Goal: Information Seeking & Learning: Check status

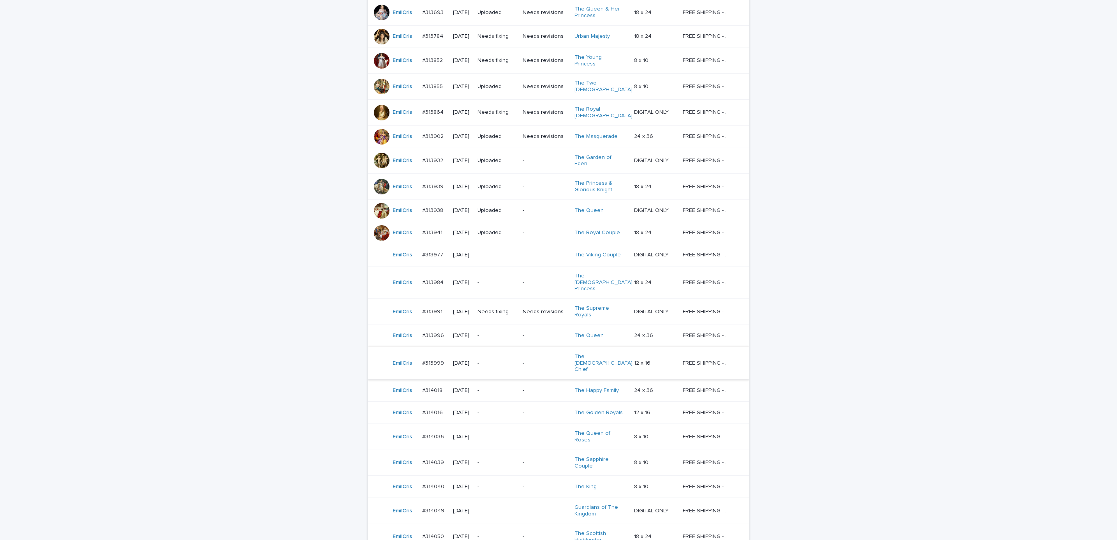
scroll to position [175, 0]
click at [284, 321] on div "Loading... Saving… Loading... Saving… AI order check **** Artist Name Date Desi…" at bounding box center [558, 293] width 1117 height 693
click at [547, 303] on div "Needs revisions" at bounding box center [546, 309] width 46 height 13
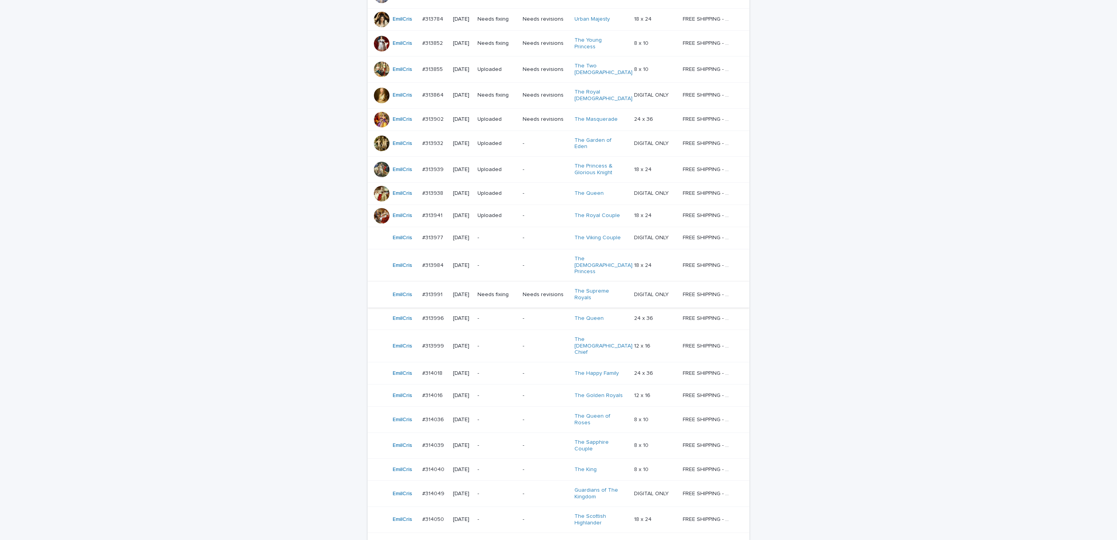
scroll to position [200, 0]
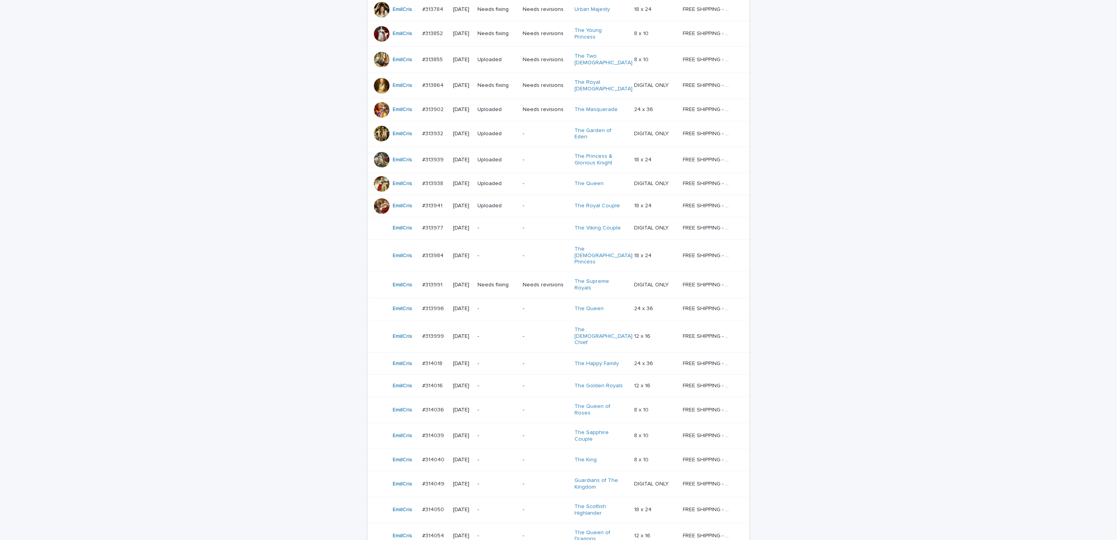
click at [536, 360] on p "-" at bounding box center [546, 363] width 46 height 7
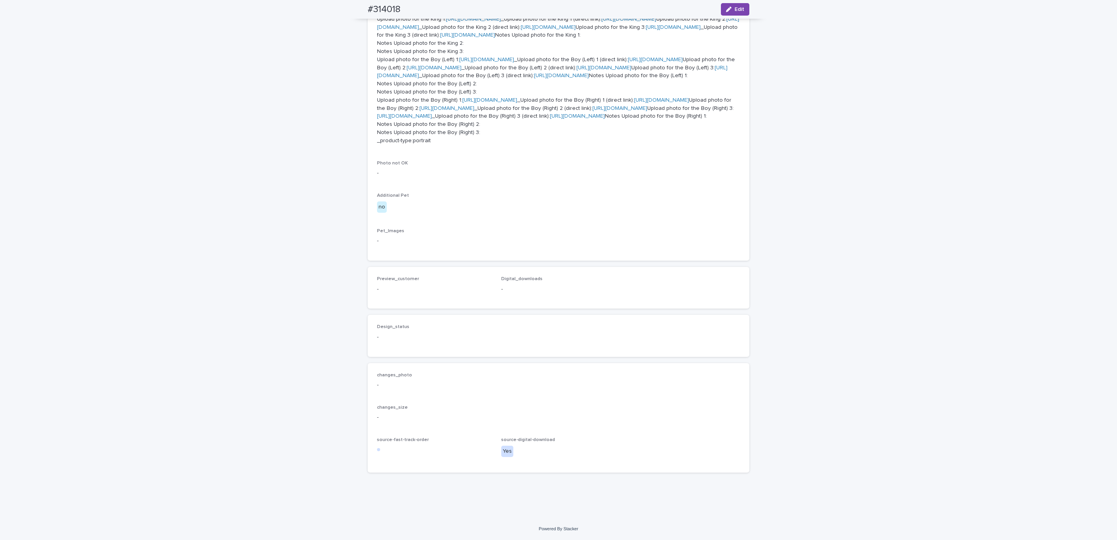
scroll to position [818, 0]
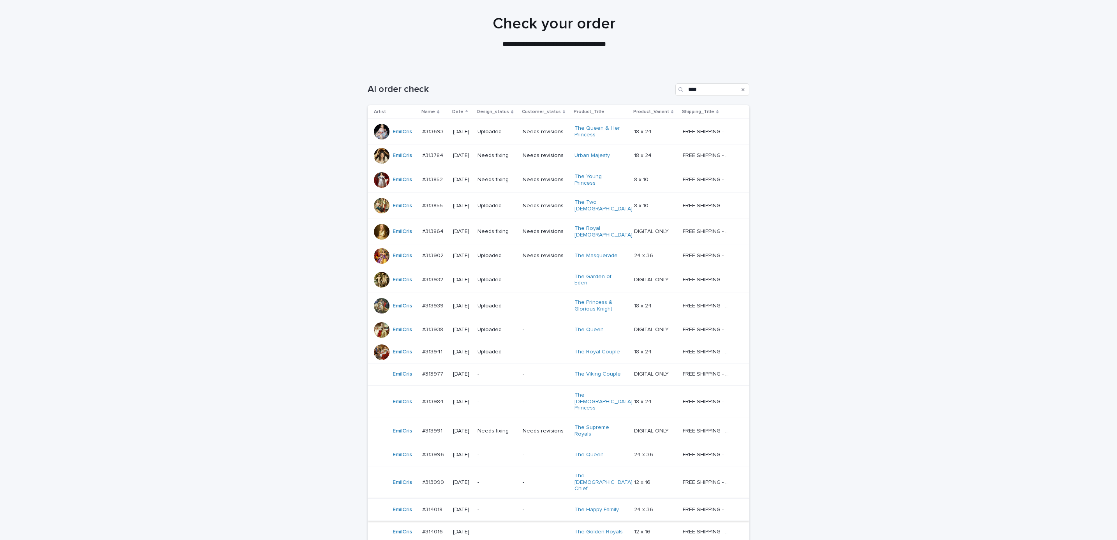
scroll to position [142, 0]
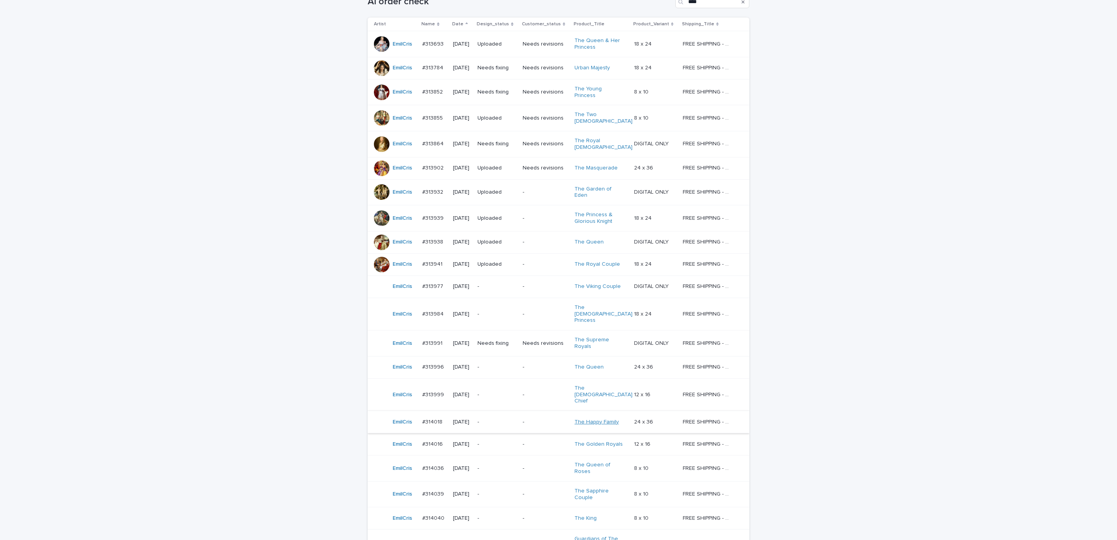
click at [591, 419] on link "The Happy Family" at bounding box center [596, 422] width 44 height 7
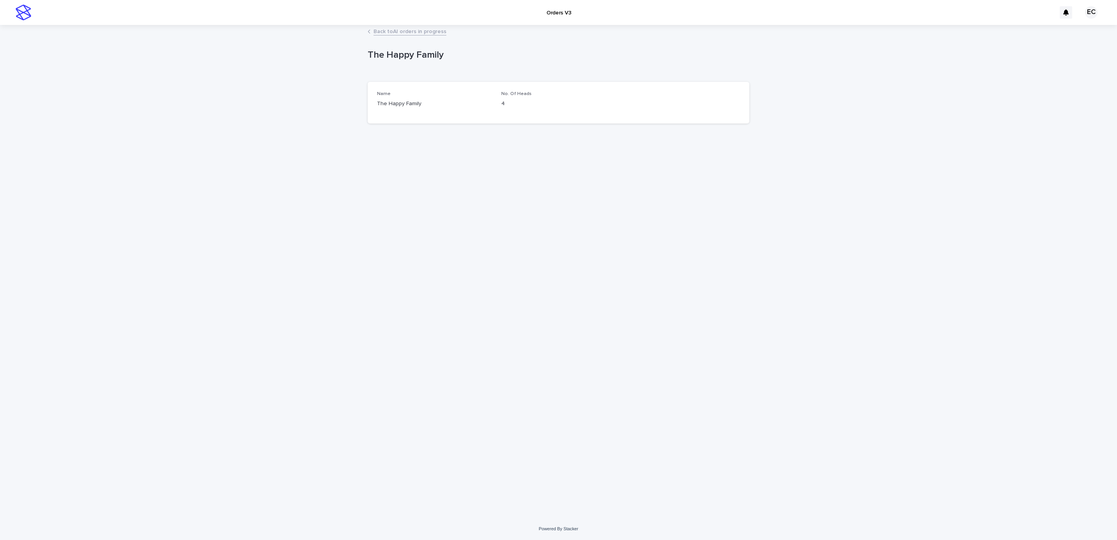
click at [887, 327] on div "Loading... Saving… Loading... Saving… The Happy Family The Happy Family Sorry, …" at bounding box center [558, 272] width 1117 height 492
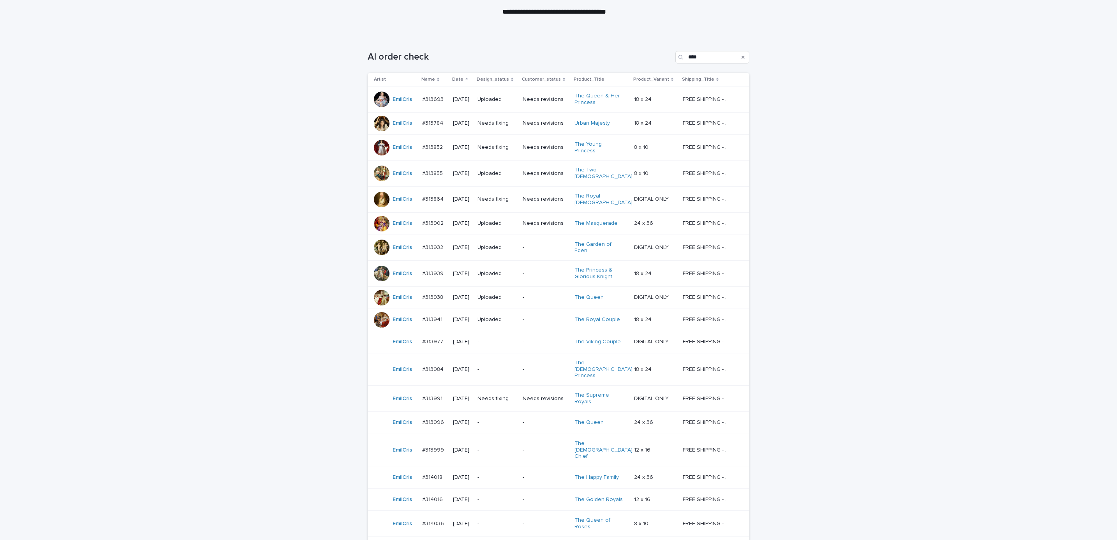
scroll to position [142, 0]
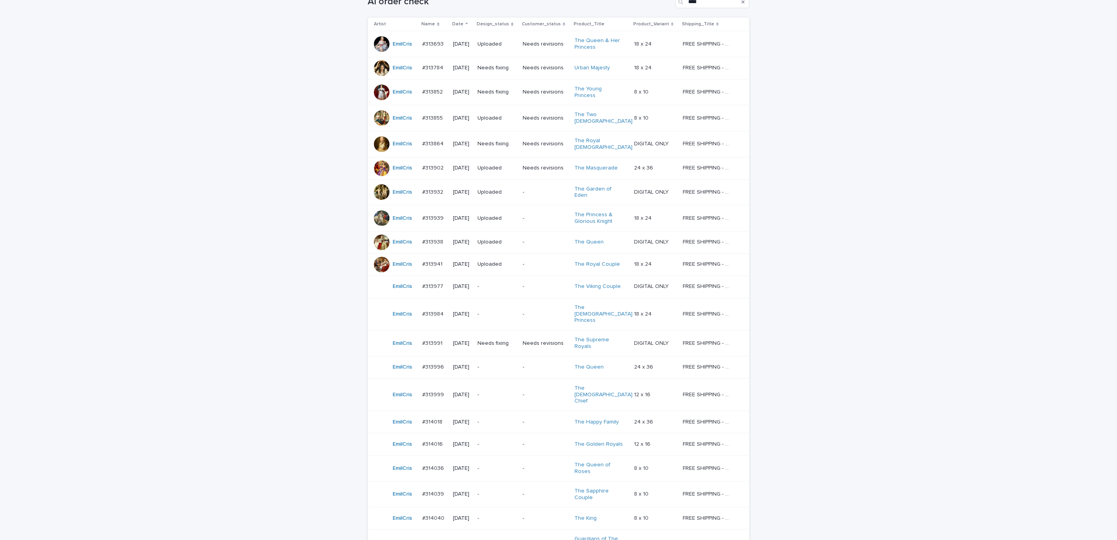
click at [532, 388] on div "-" at bounding box center [546, 394] width 46 height 13
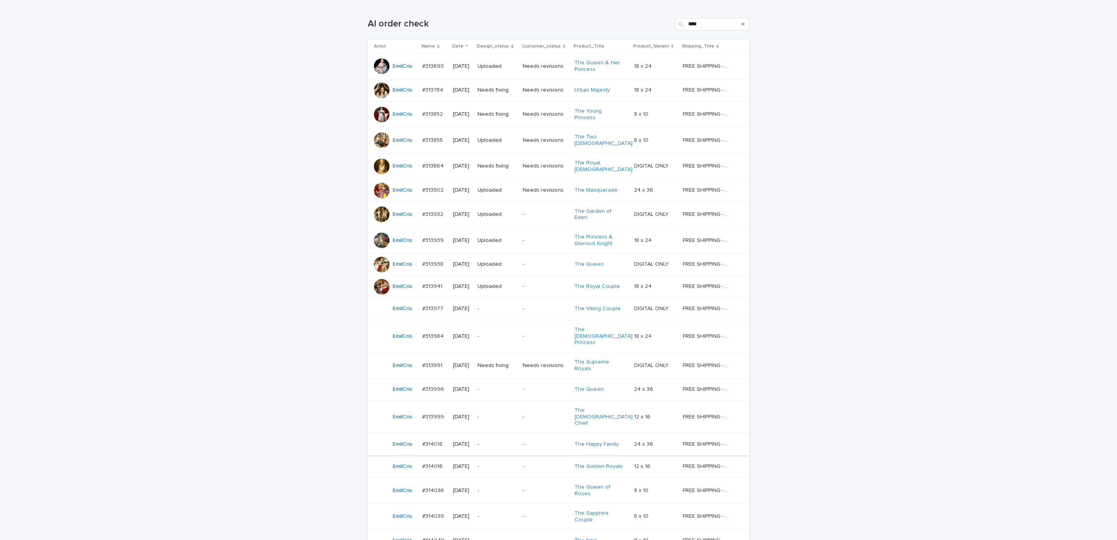
scroll to position [142, 0]
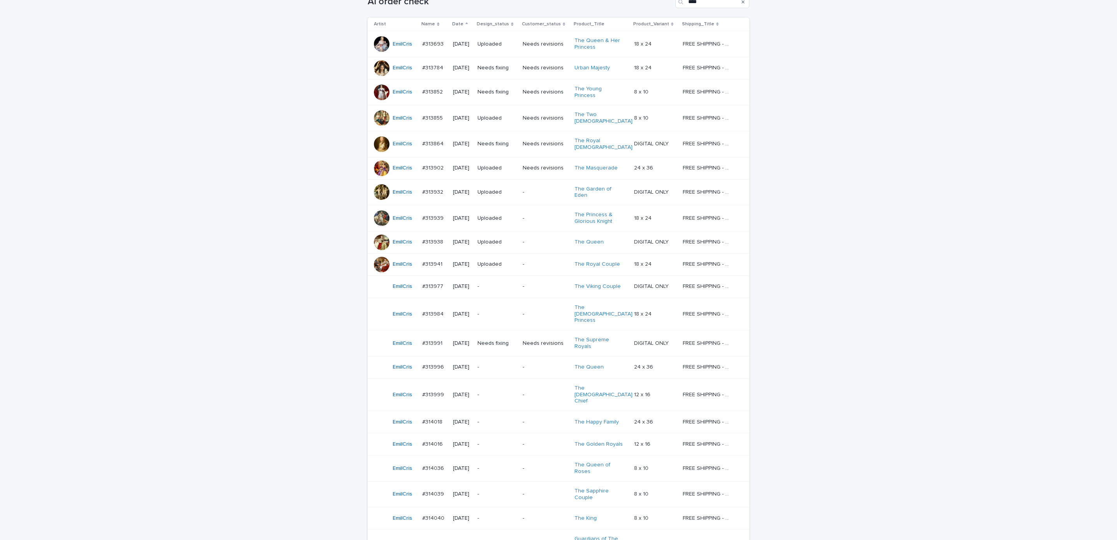
click at [536, 364] on p "-" at bounding box center [546, 367] width 46 height 7
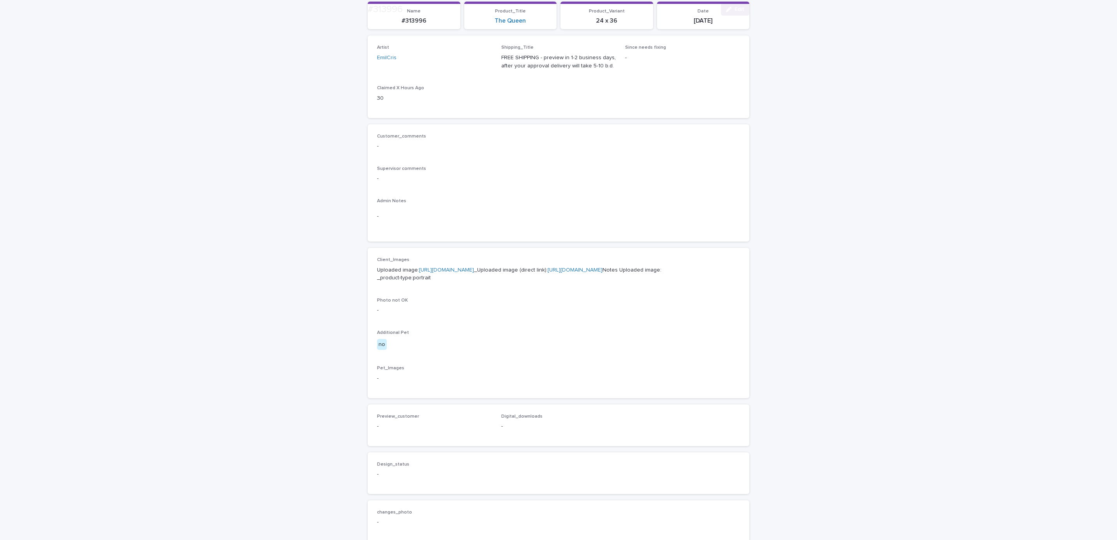
scroll to position [175, 0]
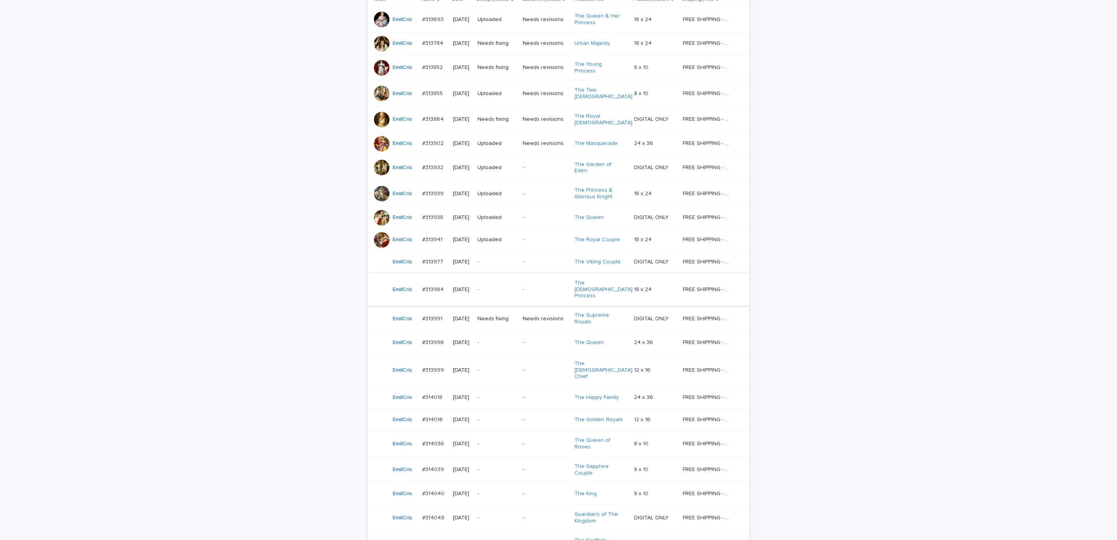
scroll to position [175, 0]
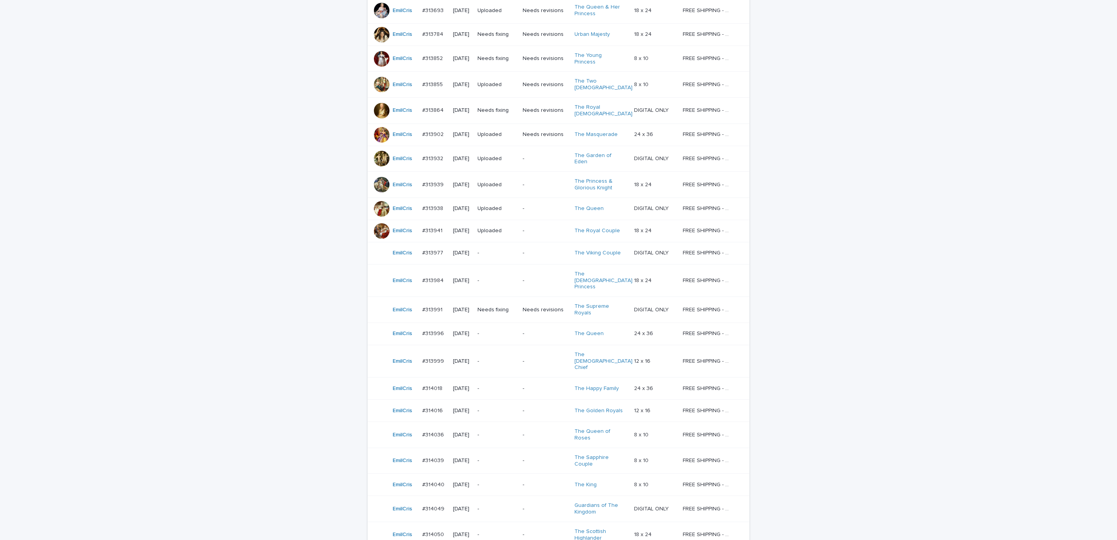
click at [532, 407] on p "-" at bounding box center [546, 410] width 46 height 7
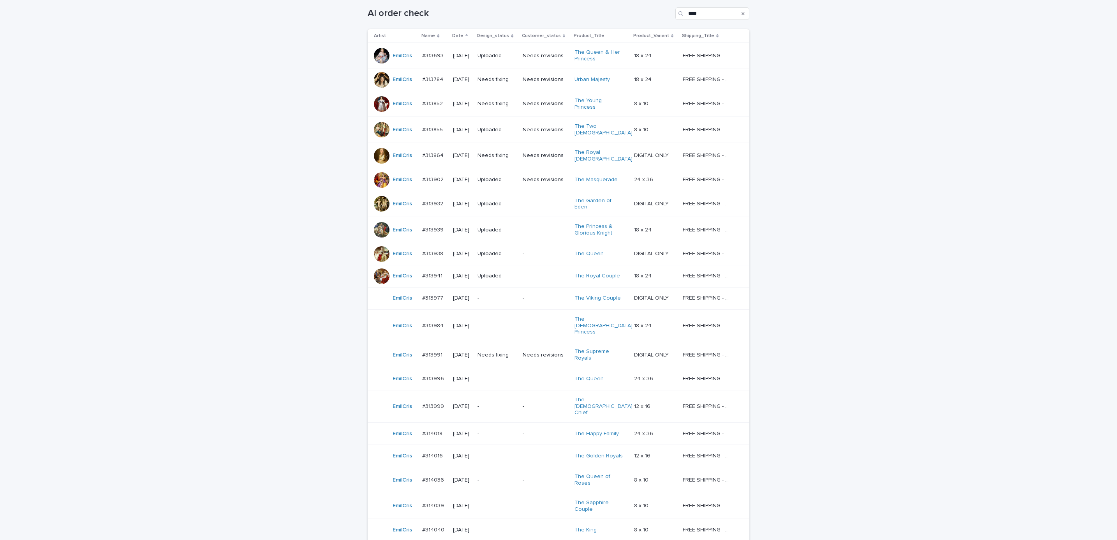
scroll to position [142, 0]
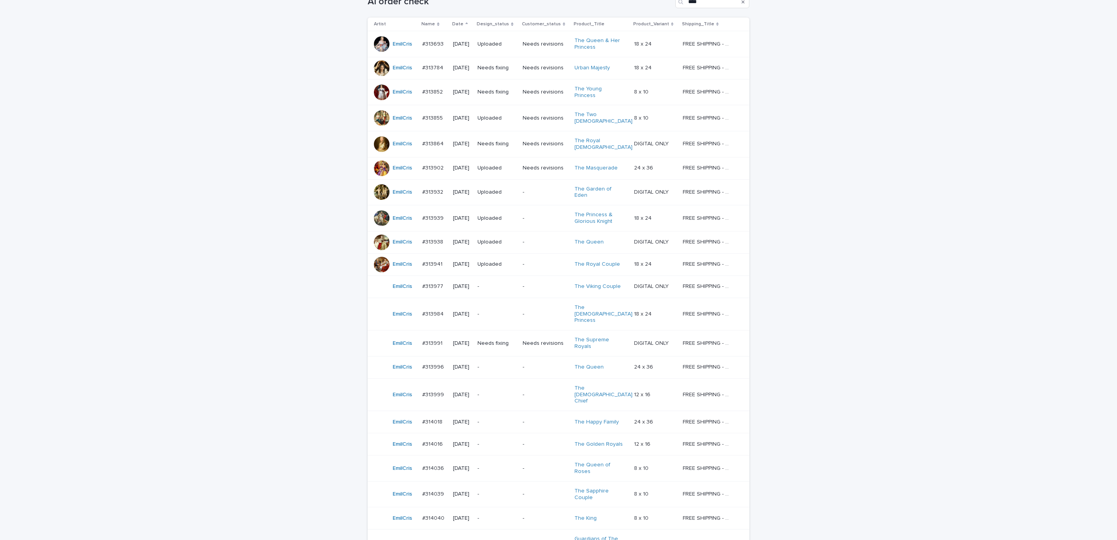
click at [538, 308] on div "-" at bounding box center [546, 314] width 46 height 13
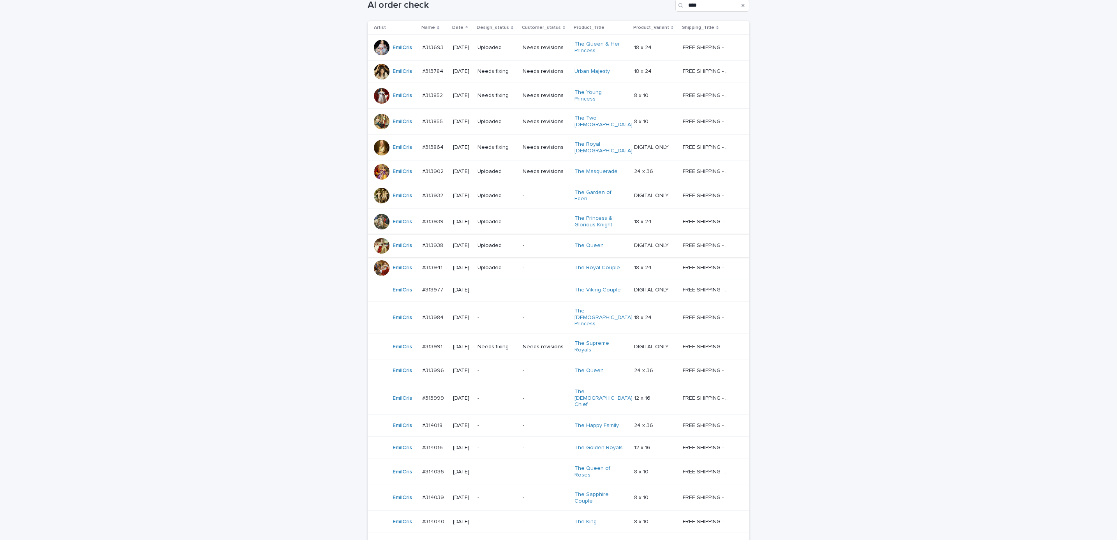
scroll to position [200, 0]
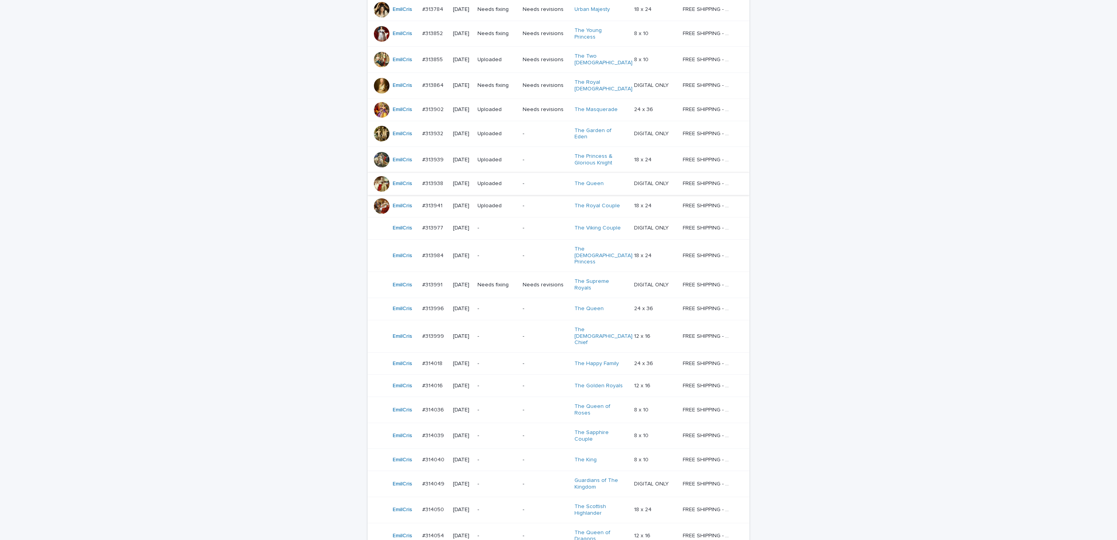
click at [530, 305] on p "-" at bounding box center [546, 308] width 46 height 7
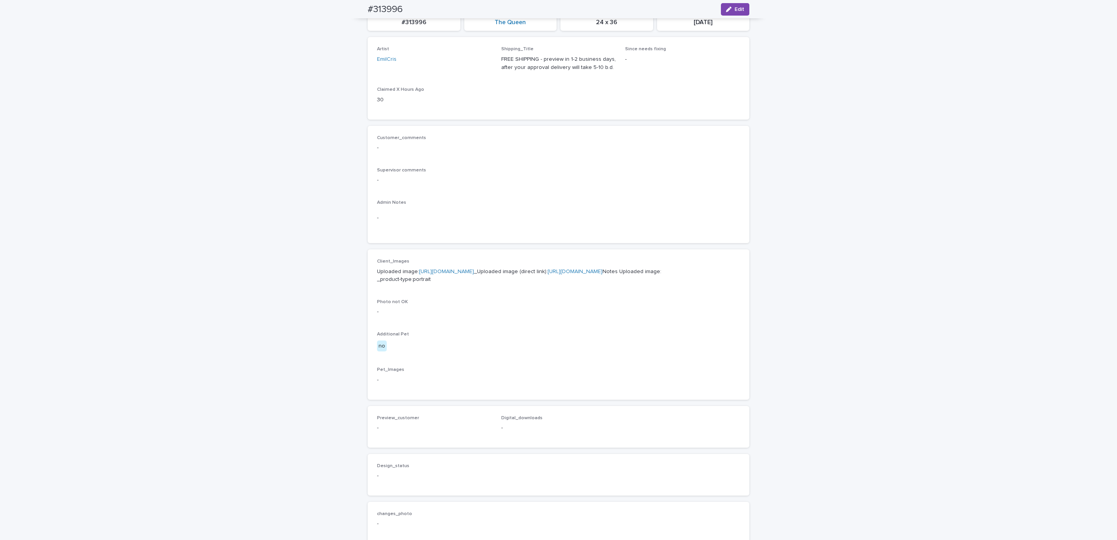
scroll to position [25, 0]
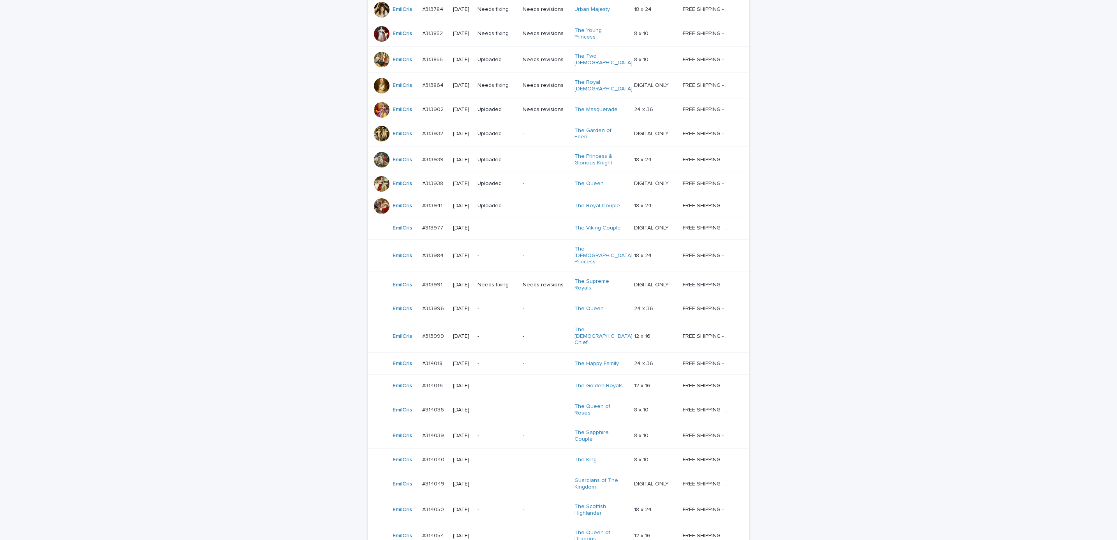
click at [535, 282] on p "Needs revisions" at bounding box center [546, 285] width 46 height 7
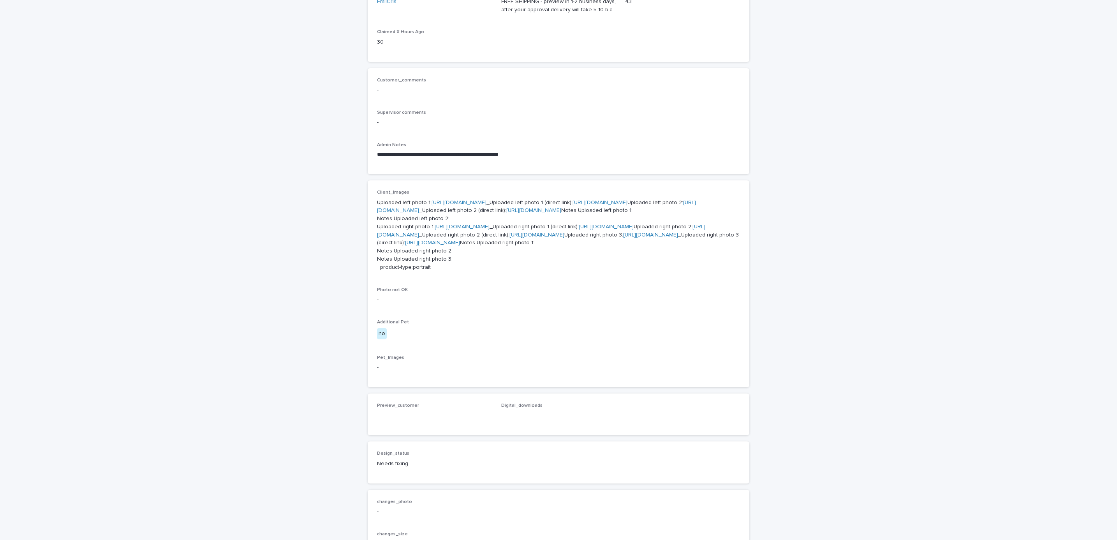
scroll to position [200, 0]
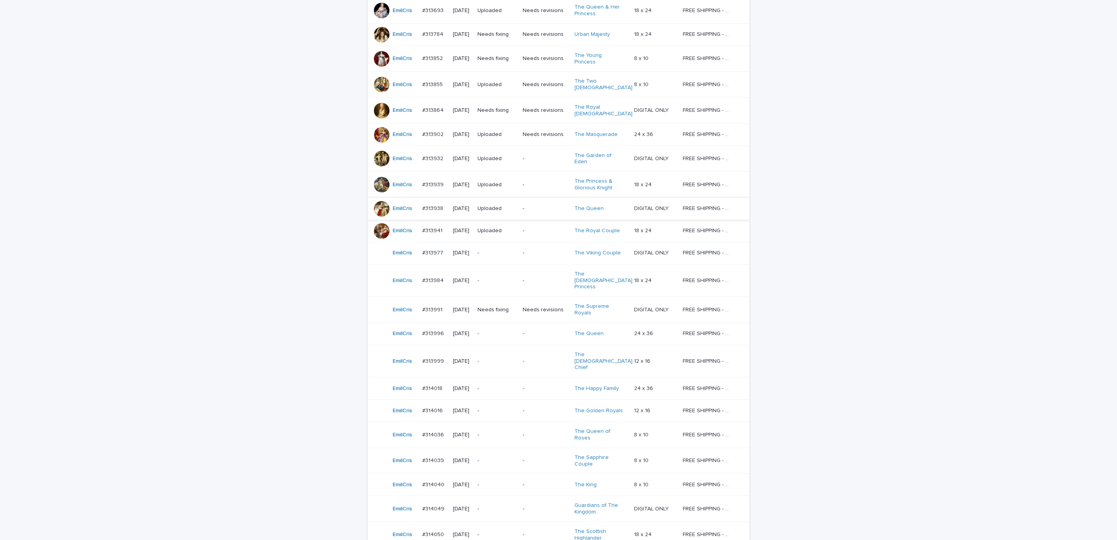
scroll to position [200, 0]
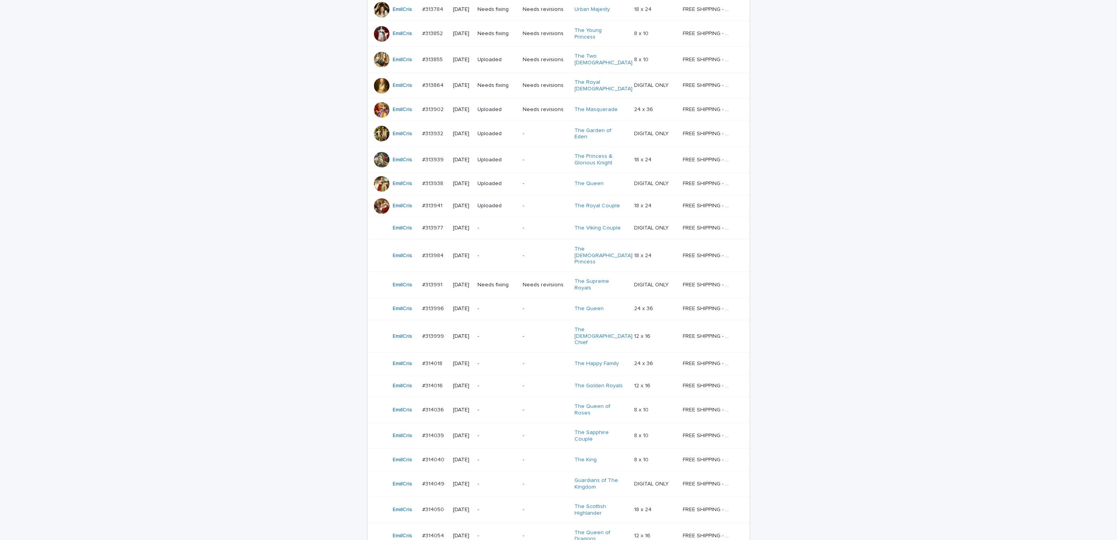
click at [523, 320] on td "-" at bounding box center [545, 336] width 52 height 32
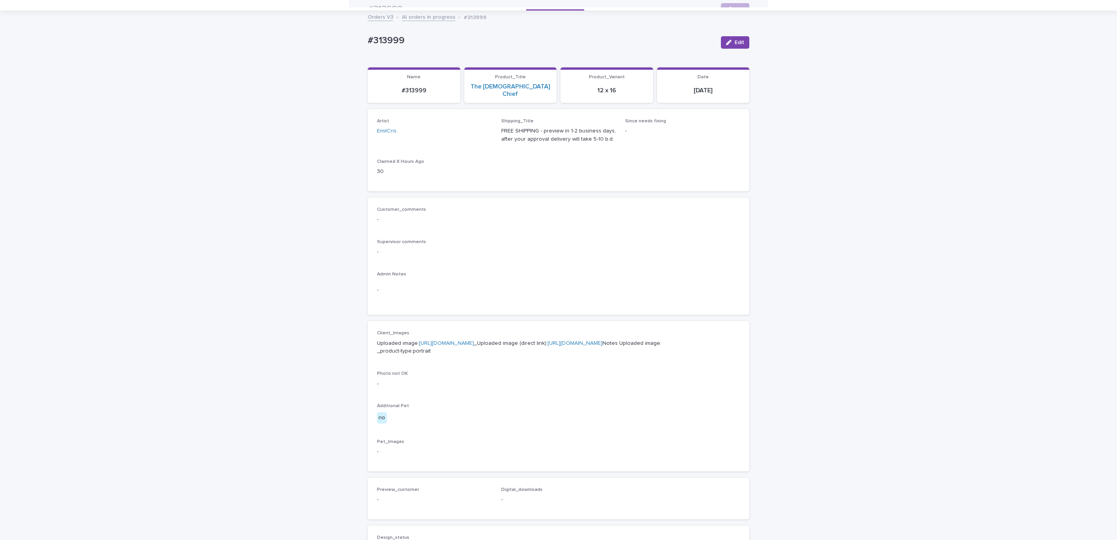
scroll to position [25, 0]
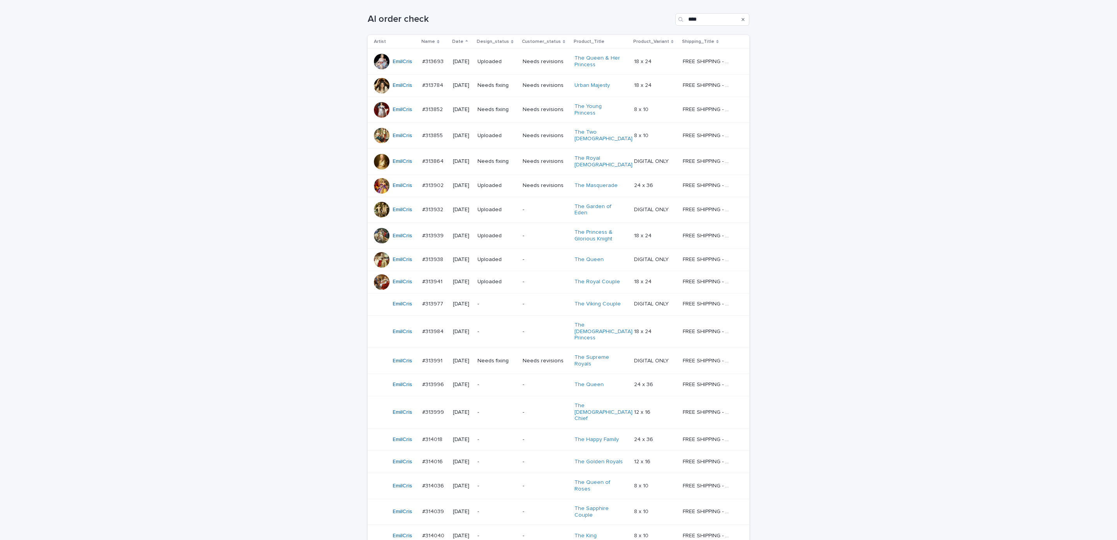
scroll to position [200, 0]
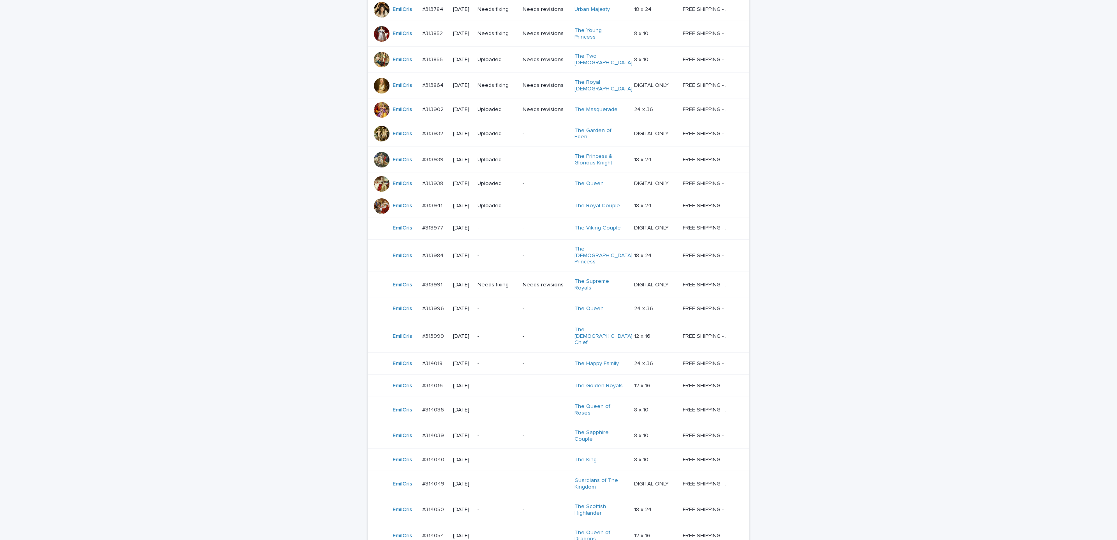
click at [516, 382] on p "-" at bounding box center [496, 385] width 39 height 7
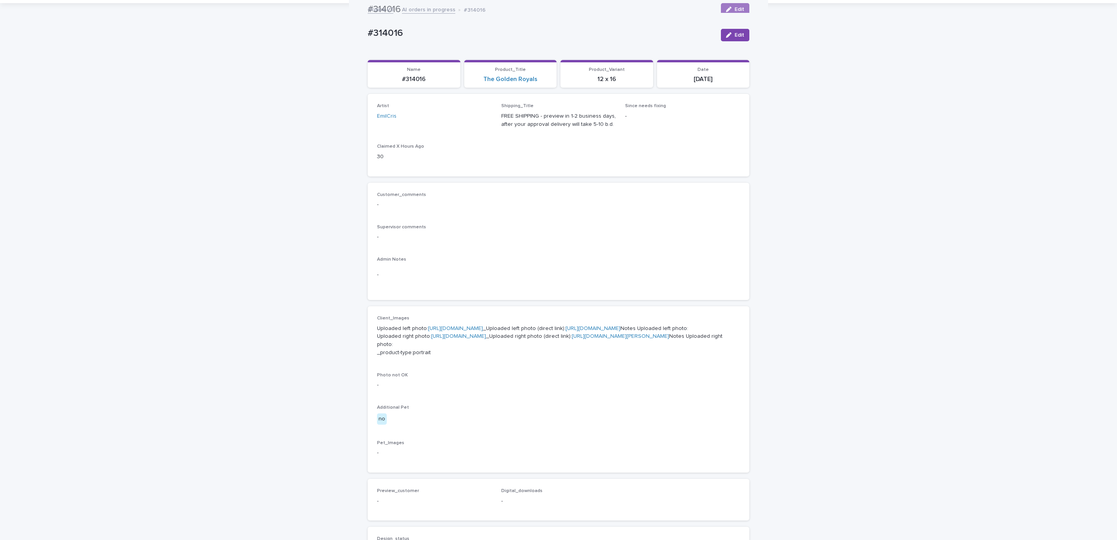
scroll to position [25, 0]
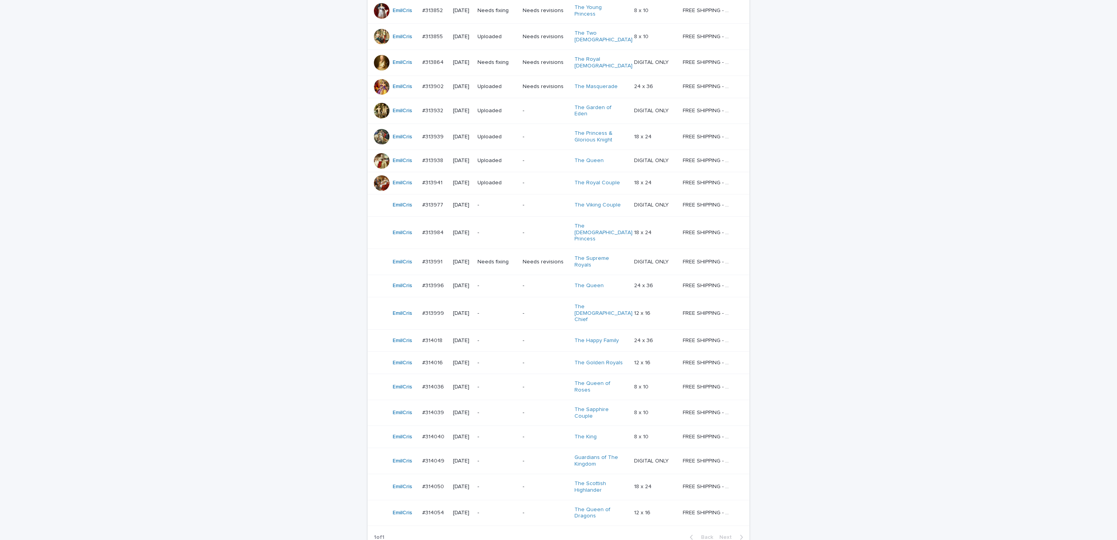
scroll to position [259, 0]
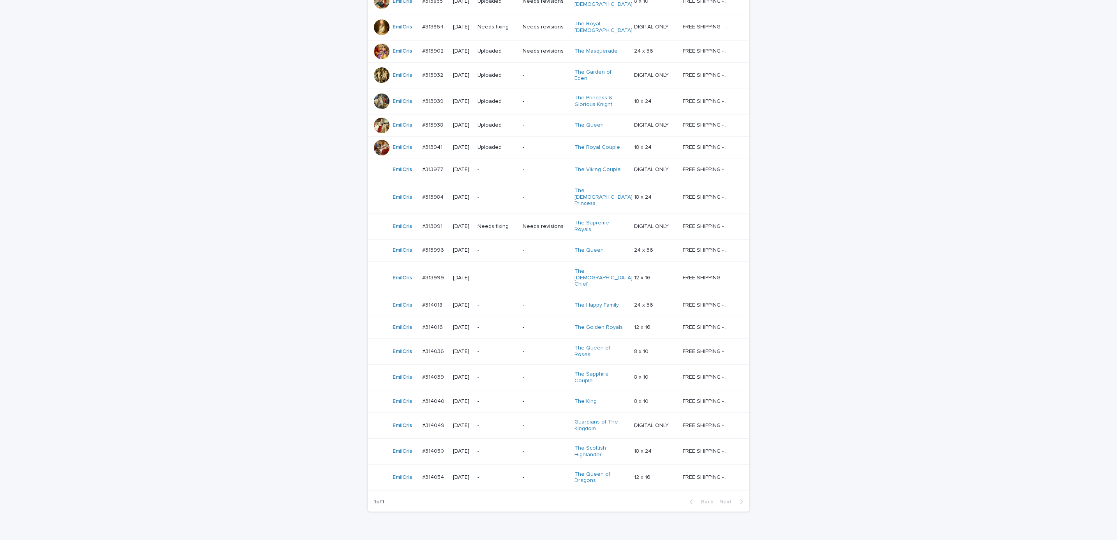
click at [541, 464] on td "-" at bounding box center [545, 477] width 52 height 26
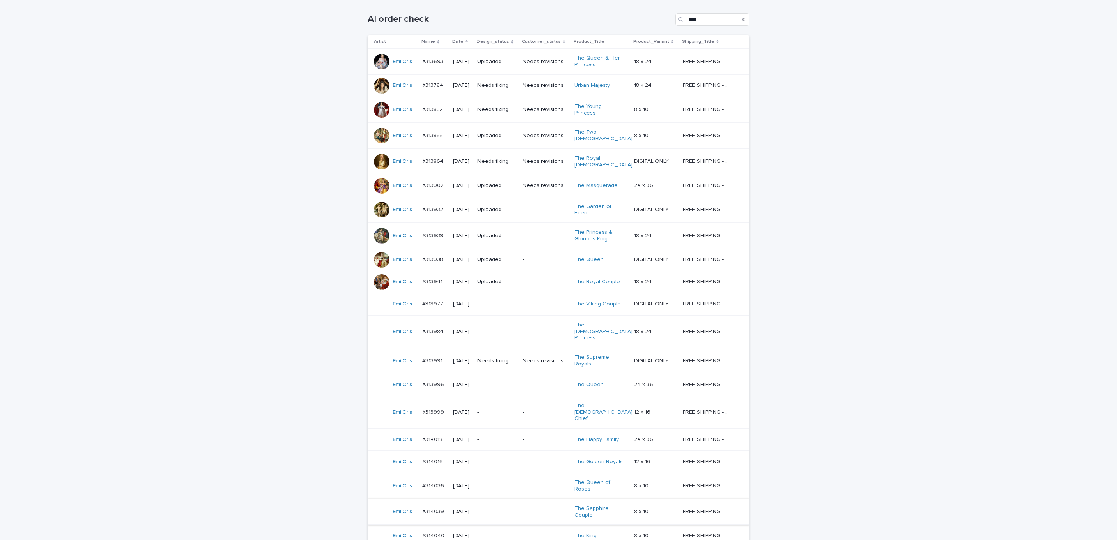
scroll to position [142, 0]
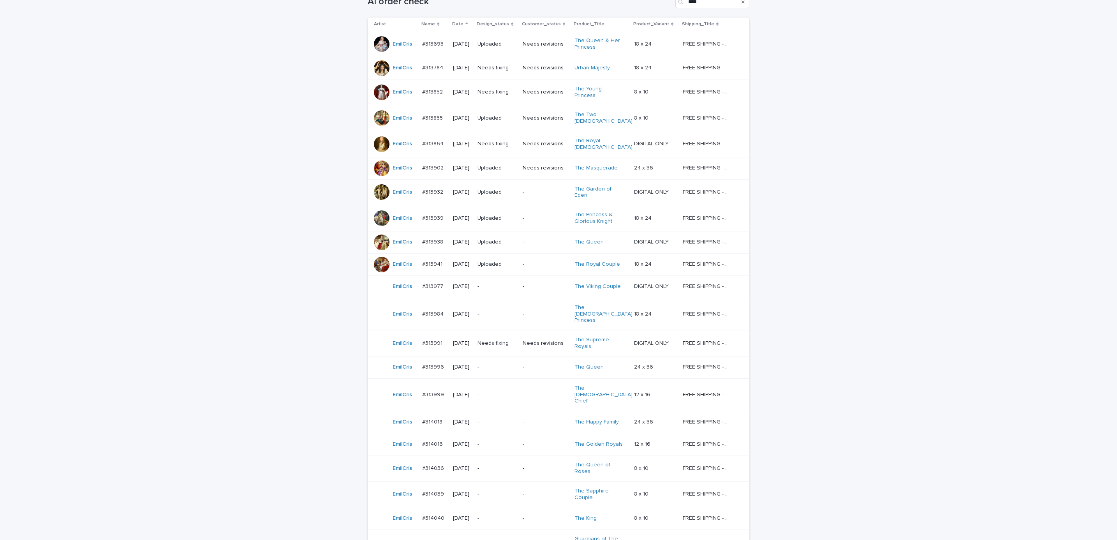
click at [535, 515] on p "-" at bounding box center [546, 518] width 46 height 7
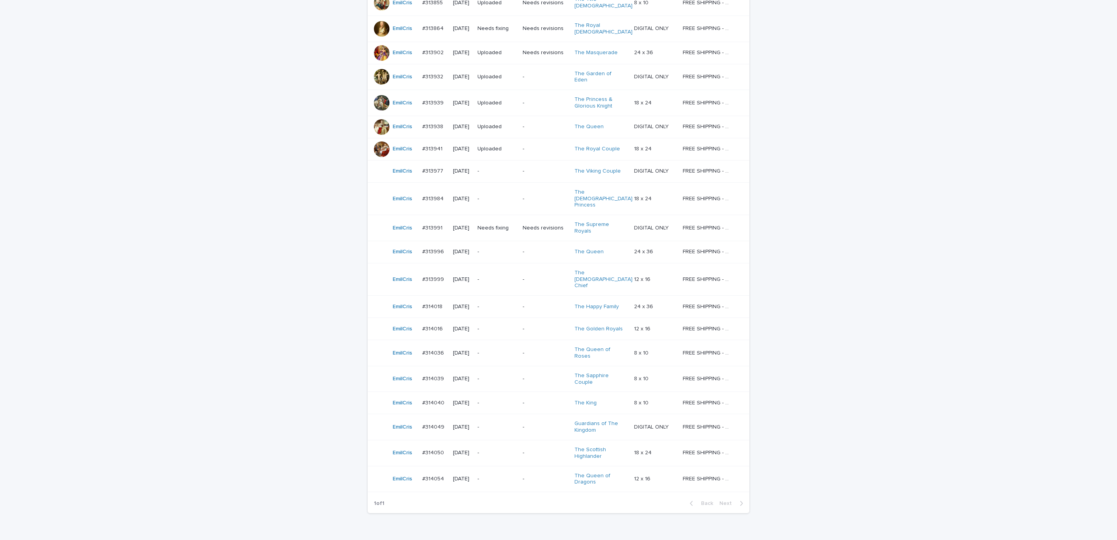
scroll to position [259, 0]
click at [537, 345] on div "-" at bounding box center [546, 351] width 46 height 13
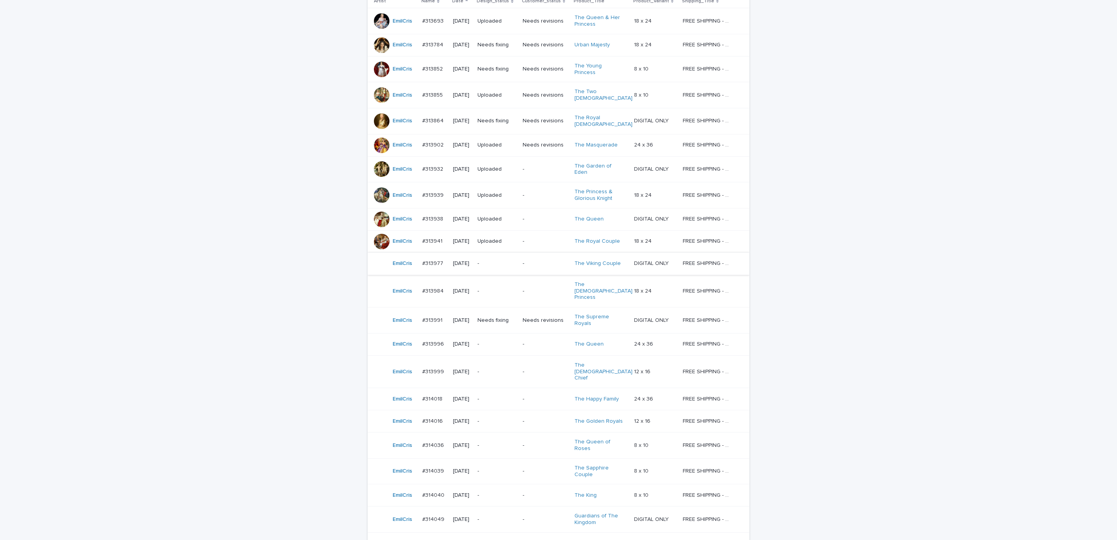
scroll to position [200, 0]
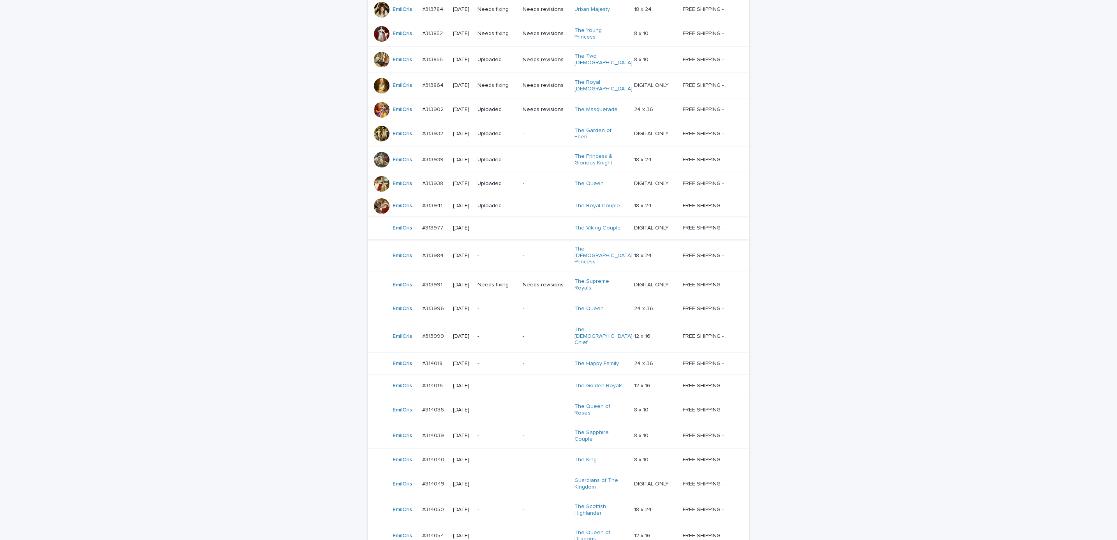
click at [533, 479] on div "-" at bounding box center [546, 483] width 46 height 8
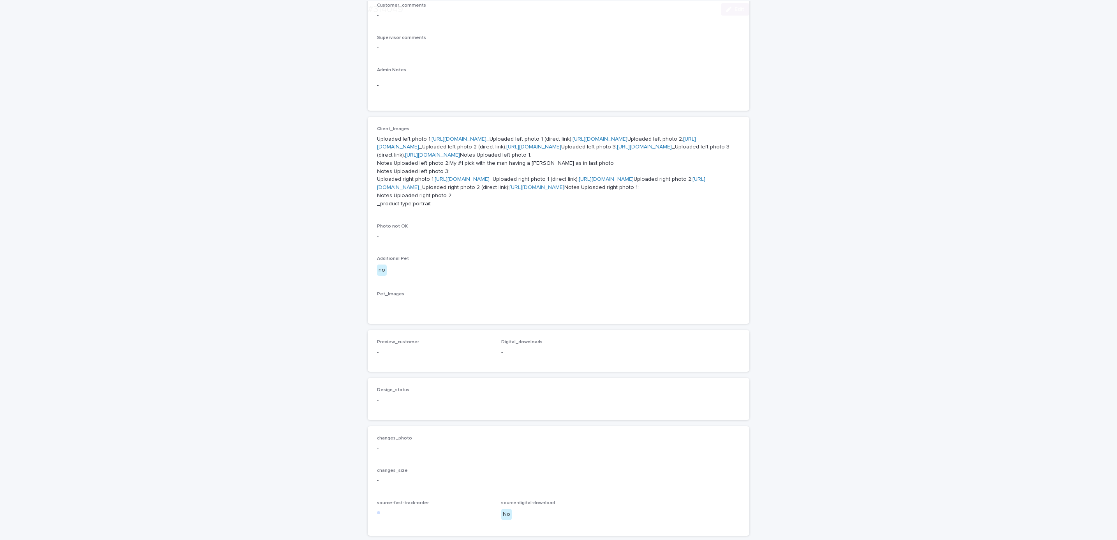
scroll to position [234, 0]
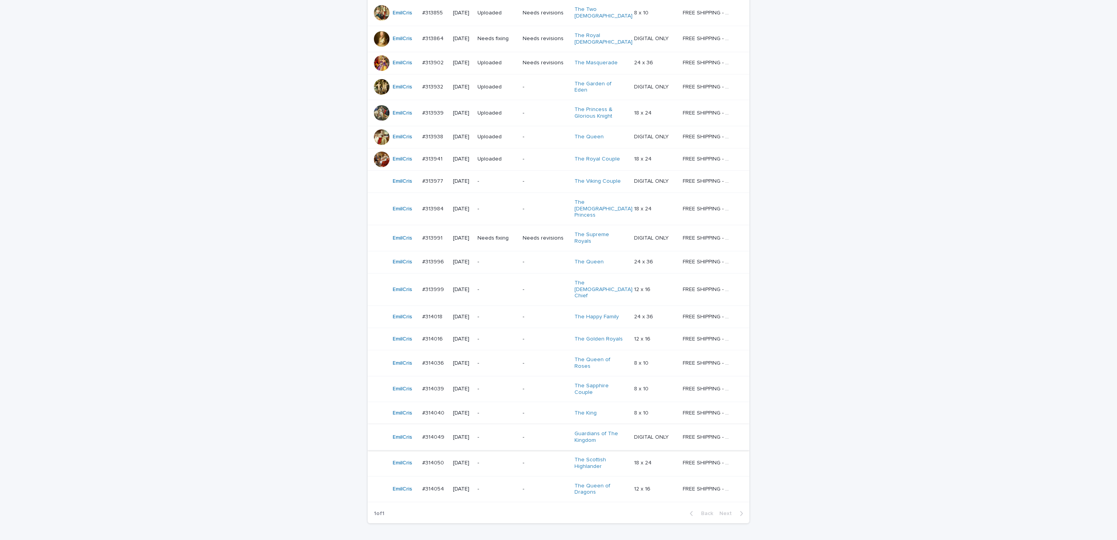
scroll to position [259, 0]
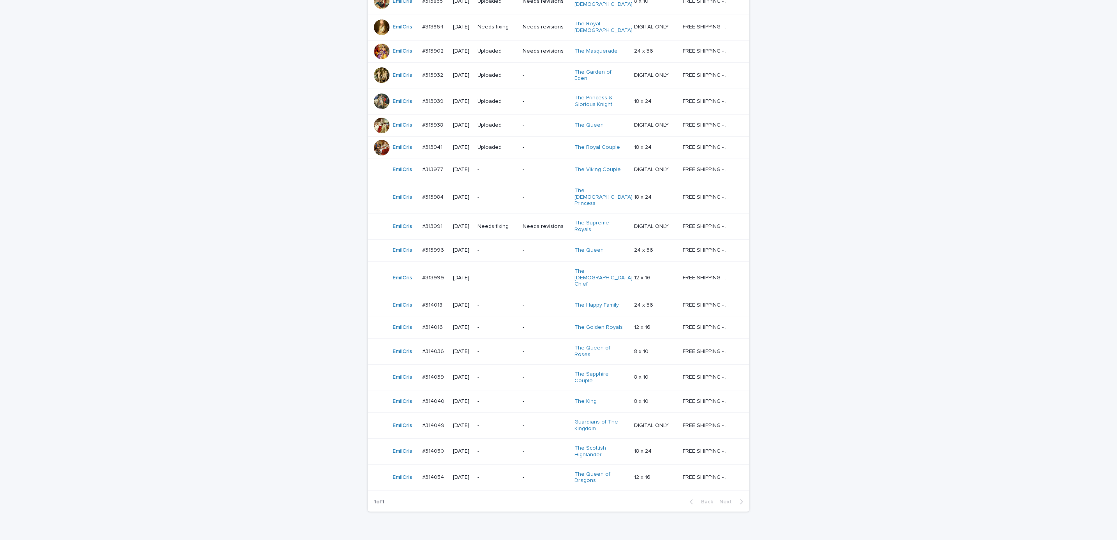
click at [519, 438] on td "-" at bounding box center [496, 451] width 45 height 26
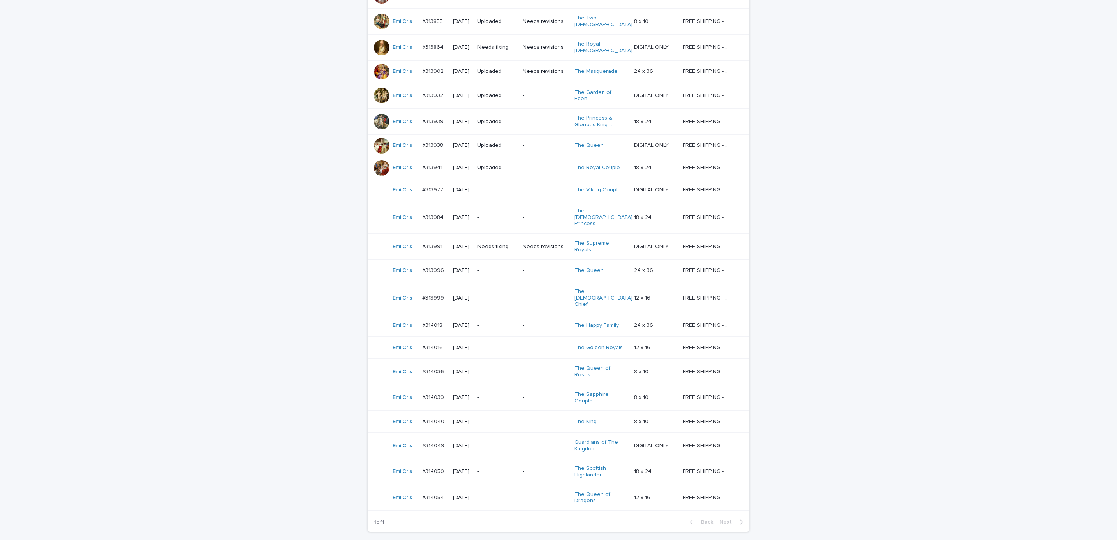
scroll to position [259, 0]
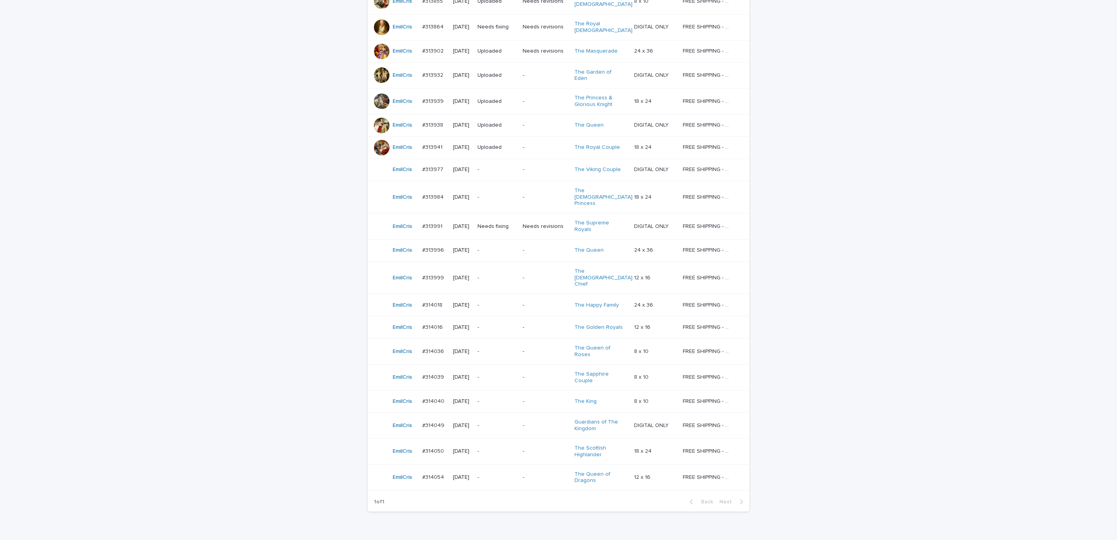
click at [534, 364] on td "-" at bounding box center [545, 377] width 52 height 26
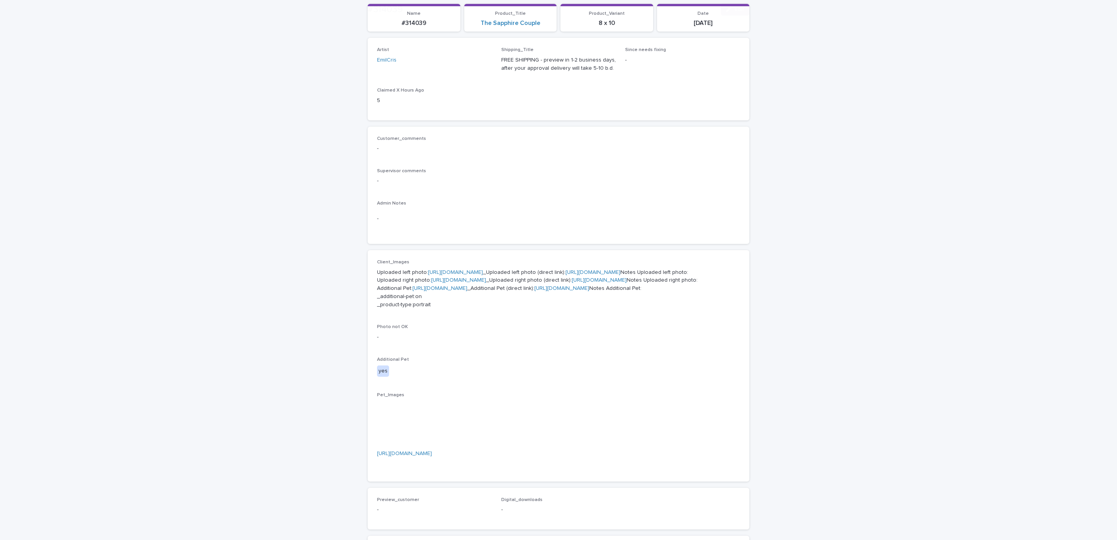
scroll to position [117, 0]
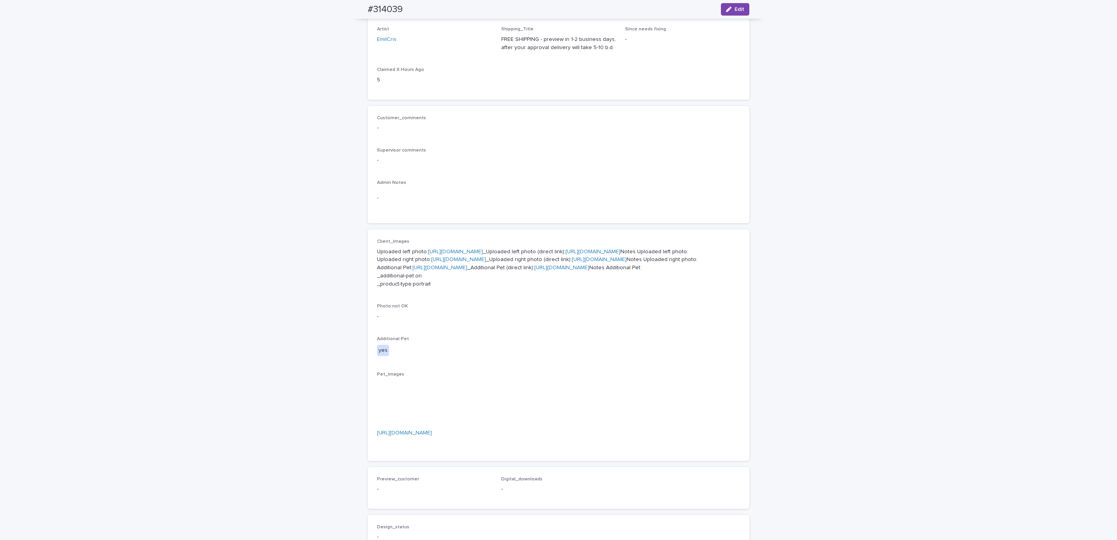
click at [467, 270] on link "[URL][DOMAIN_NAME]" at bounding box center [439, 267] width 55 height 5
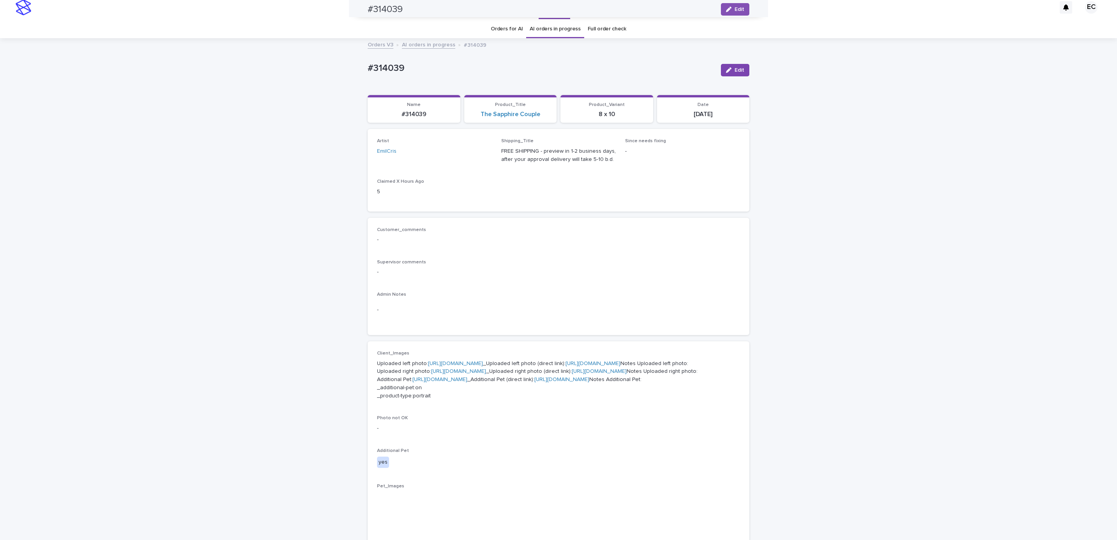
scroll to position [0, 0]
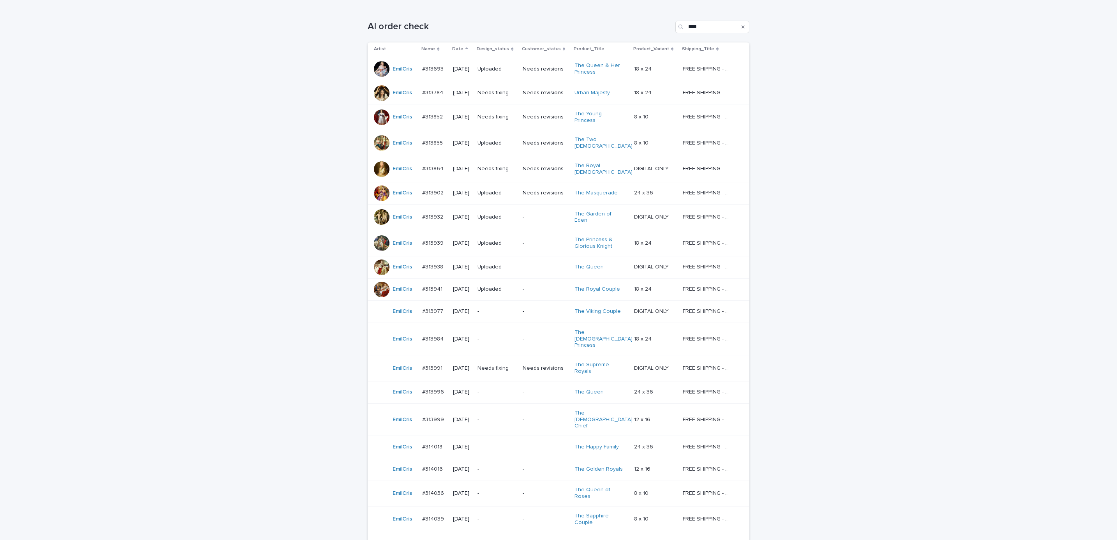
scroll to position [83, 0]
